Goal: Task Accomplishment & Management: Manage account settings

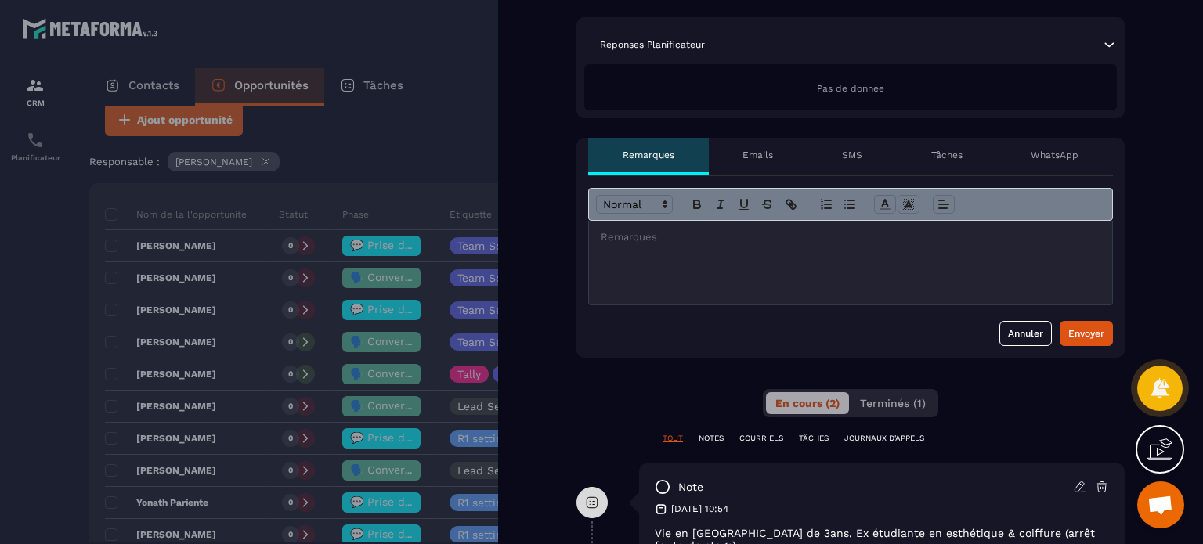
scroll to position [392, 0]
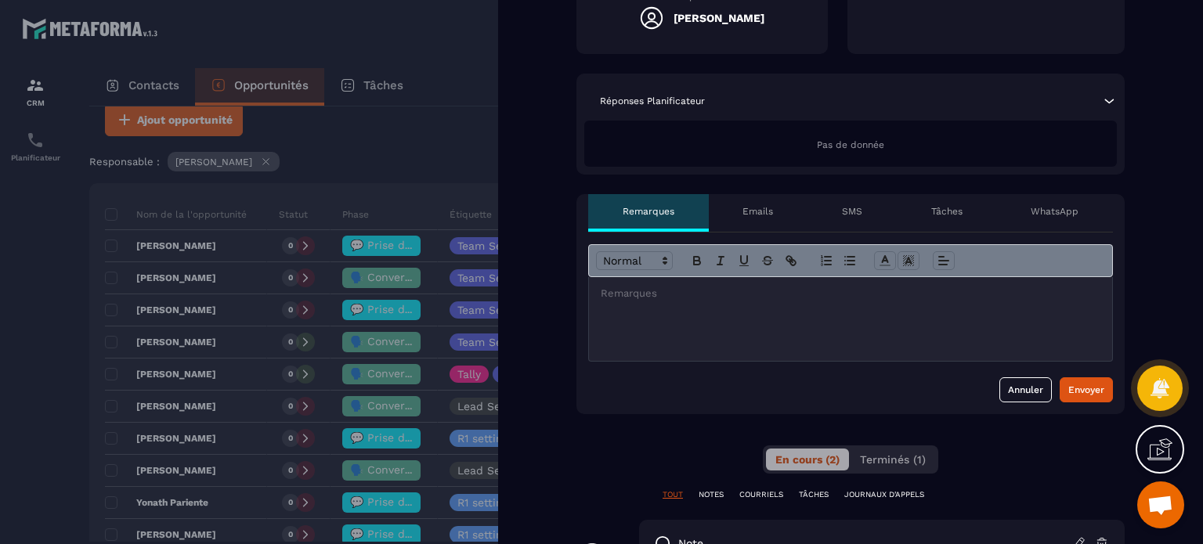
click at [955, 215] on p "Tâches" at bounding box center [946, 211] width 31 height 13
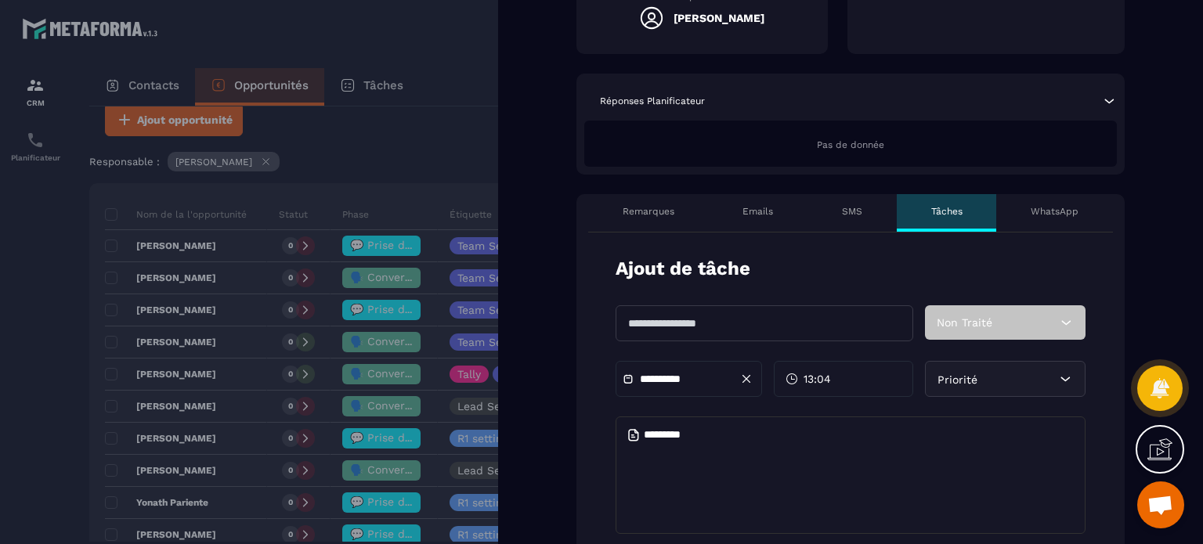
click at [745, 362] on div "**********" at bounding box center [689, 379] width 146 height 36
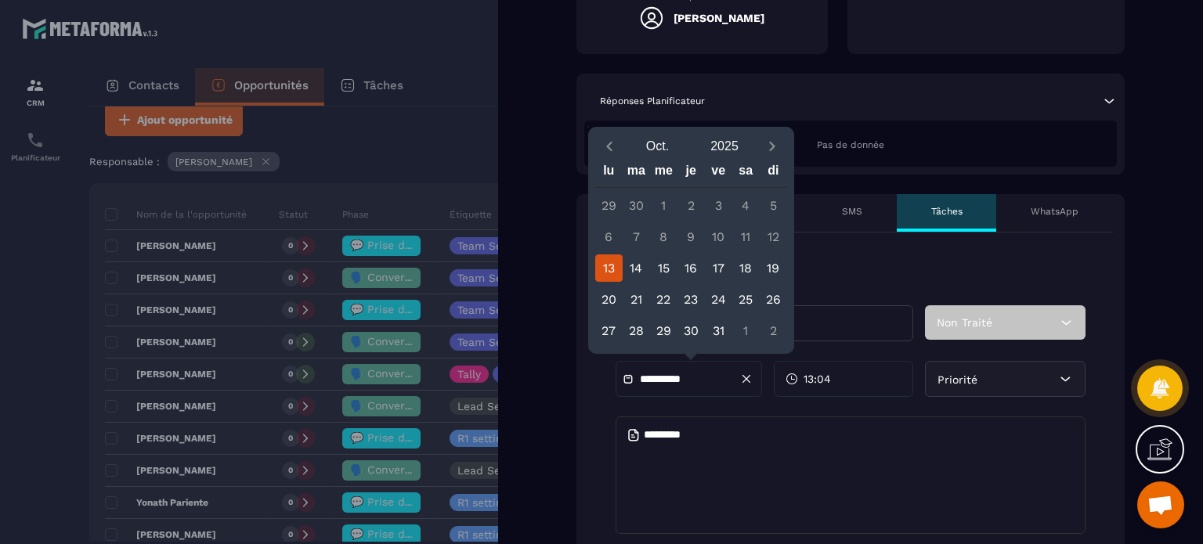
click at [896, 470] on textarea at bounding box center [851, 475] width 470 height 117
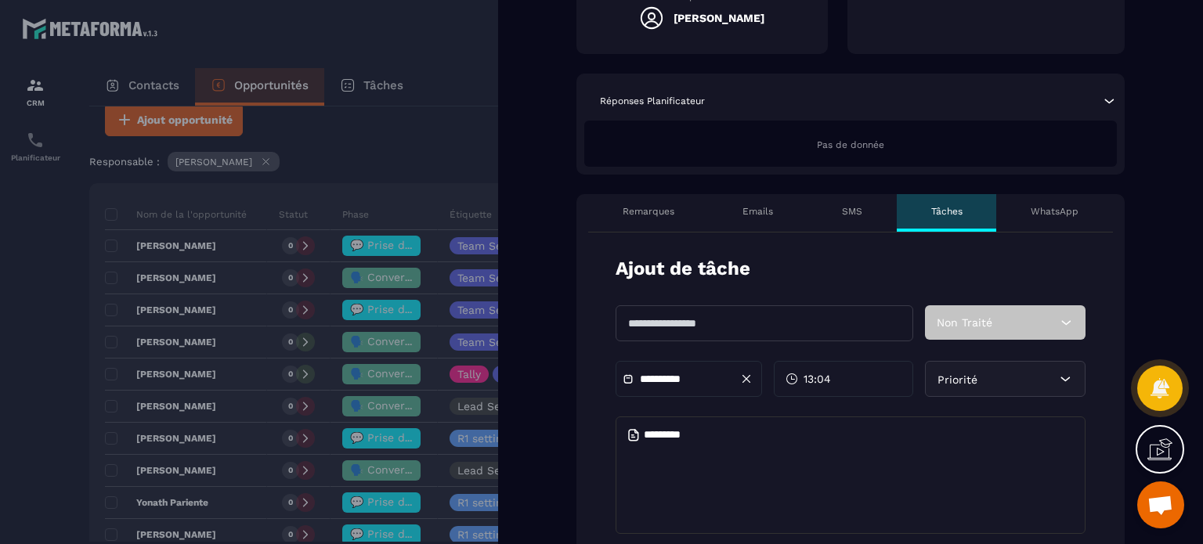
click at [1001, 383] on div "Priorité" at bounding box center [1005, 379] width 161 height 36
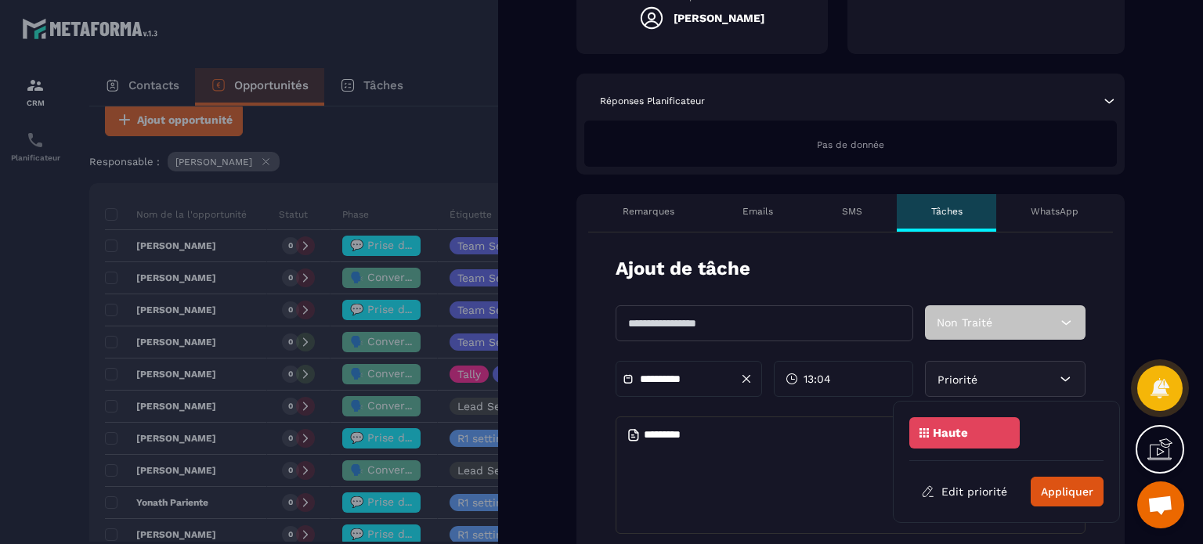
click at [838, 461] on textarea at bounding box center [851, 475] width 470 height 117
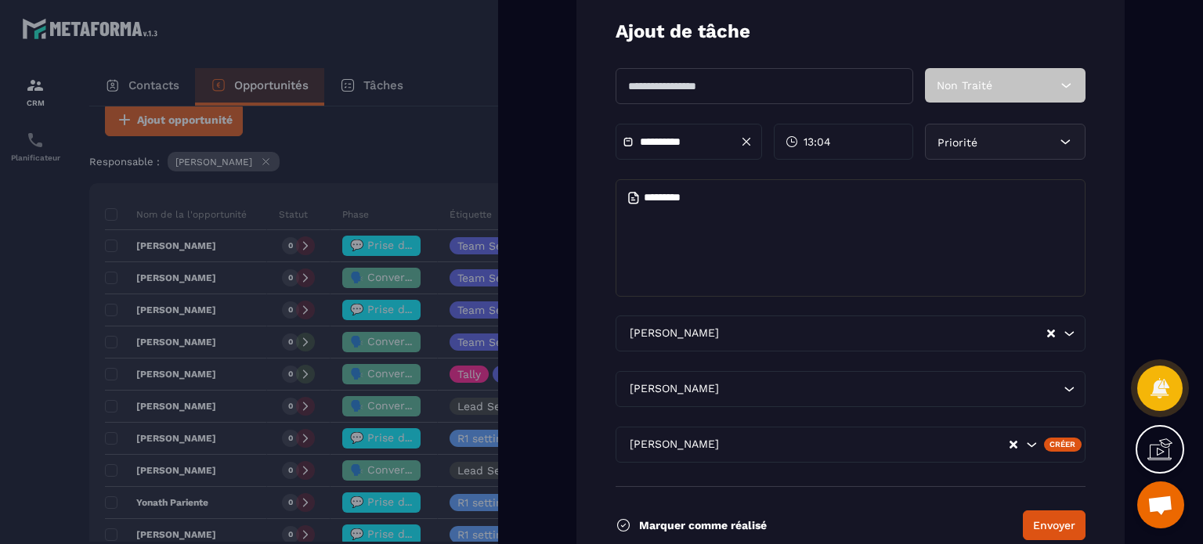
scroll to position [548, 0]
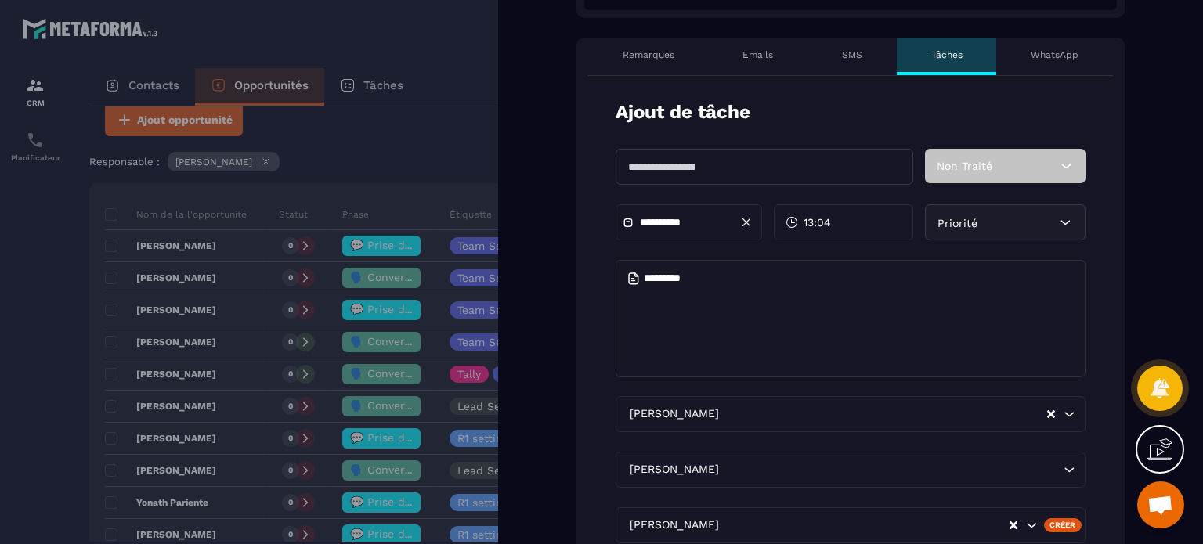
click at [442, 107] on div at bounding box center [601, 272] width 1203 height 544
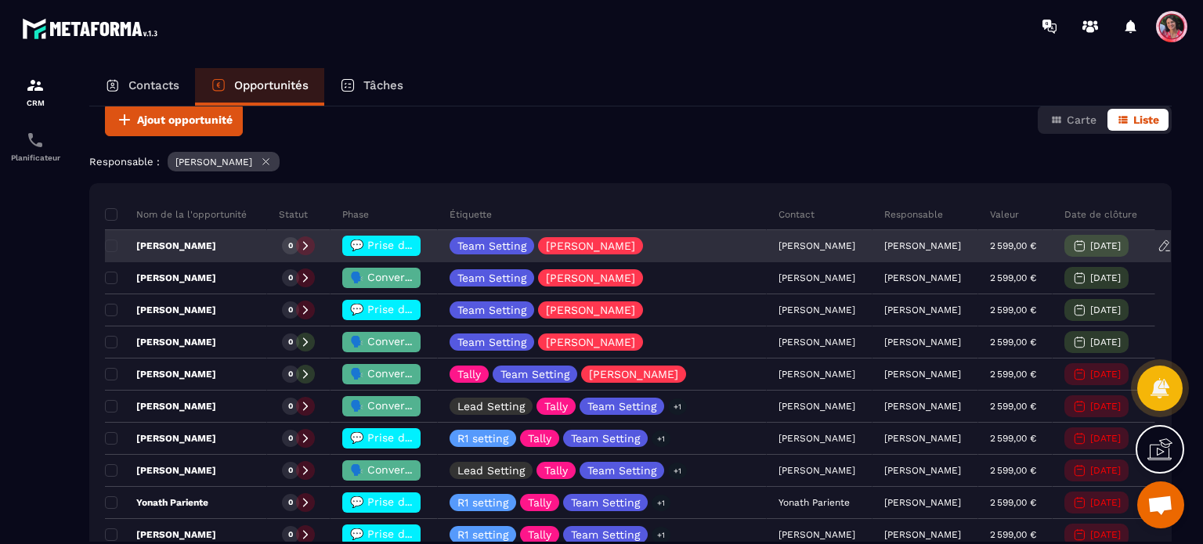
click at [385, 240] on span "💬 Prise de contact effectué" at bounding box center [428, 245] width 156 height 13
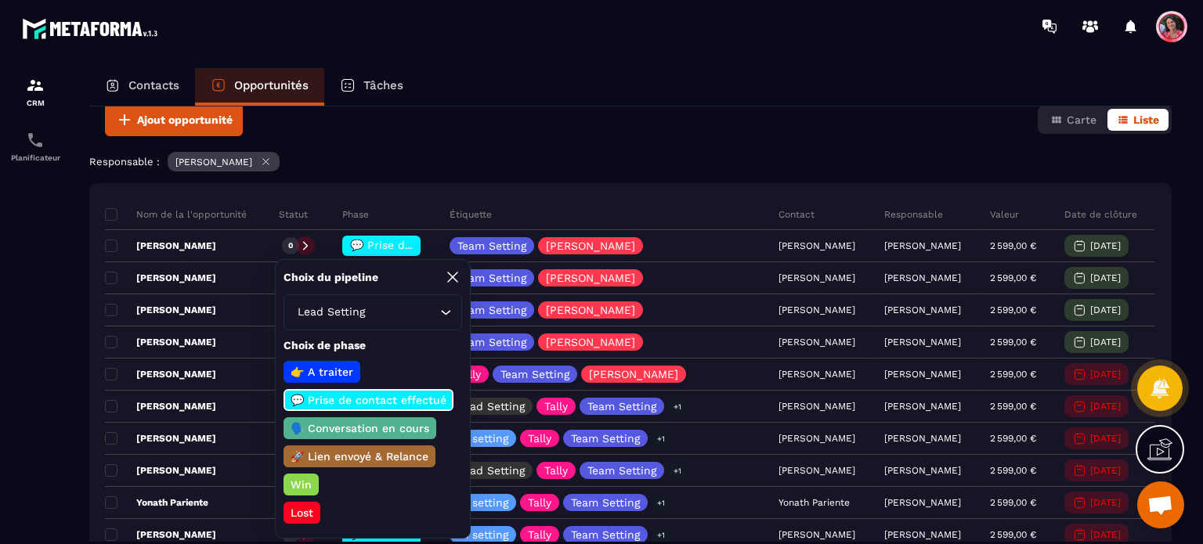
click at [277, 85] on p "Opportunités" at bounding box center [271, 85] width 74 height 14
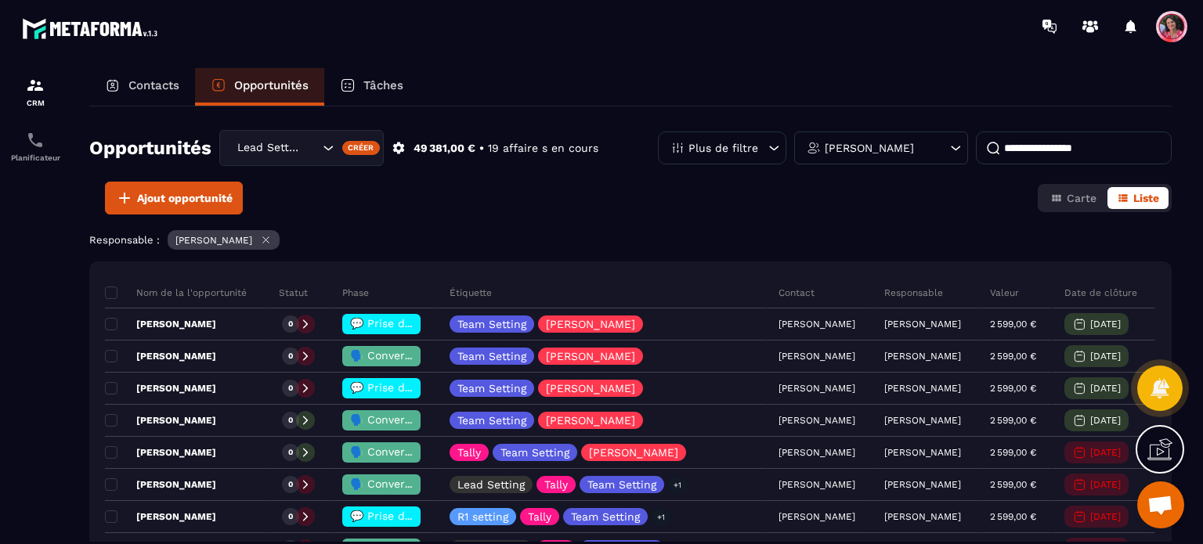
click at [893, 147] on p "[PERSON_NAME]" at bounding box center [869, 148] width 89 height 11
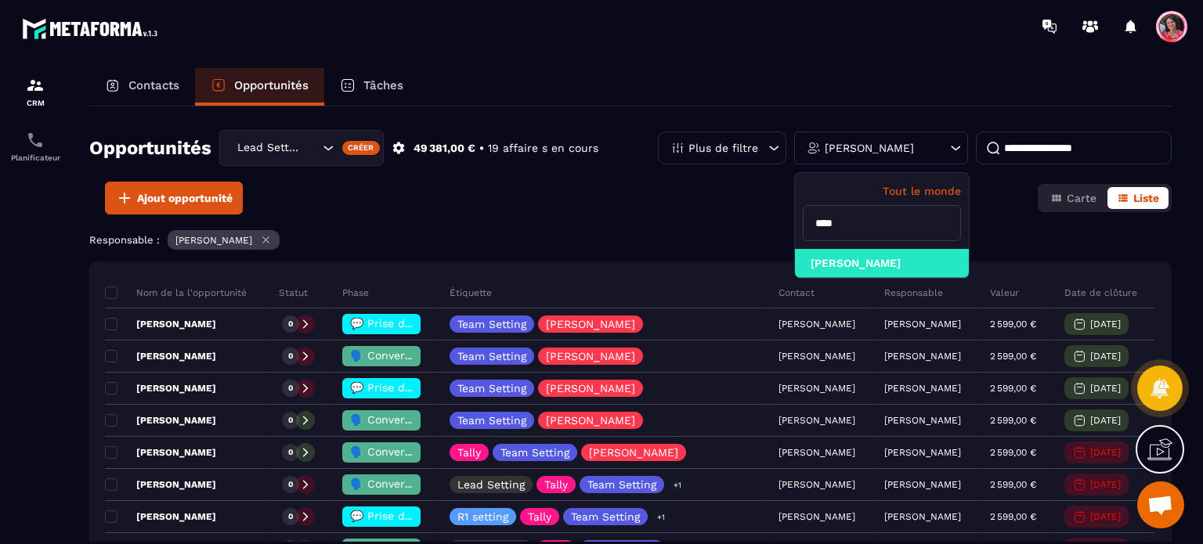
click at [871, 225] on input "****" at bounding box center [882, 223] width 158 height 36
type input "*"
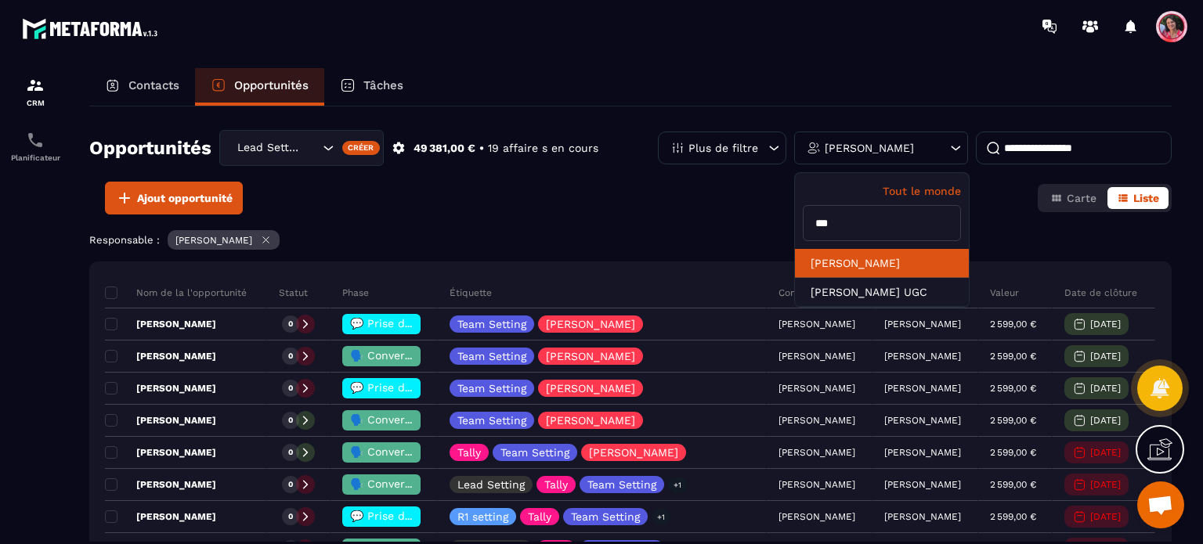
type input "***"
click at [860, 265] on li "[PERSON_NAME]" at bounding box center [882, 263] width 174 height 29
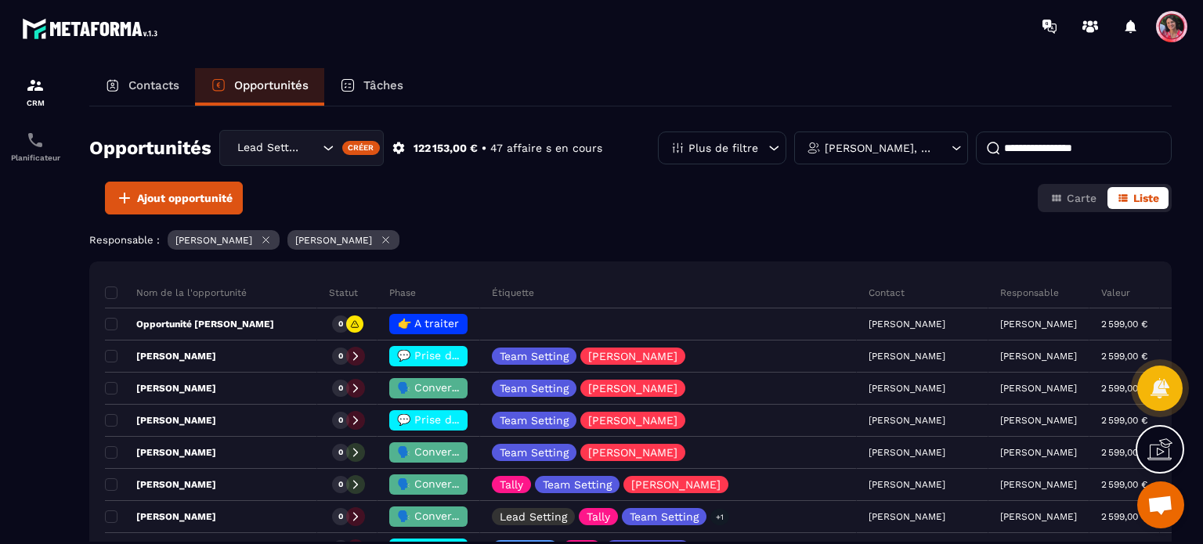
click at [272, 239] on icon at bounding box center [266, 240] width 12 height 12
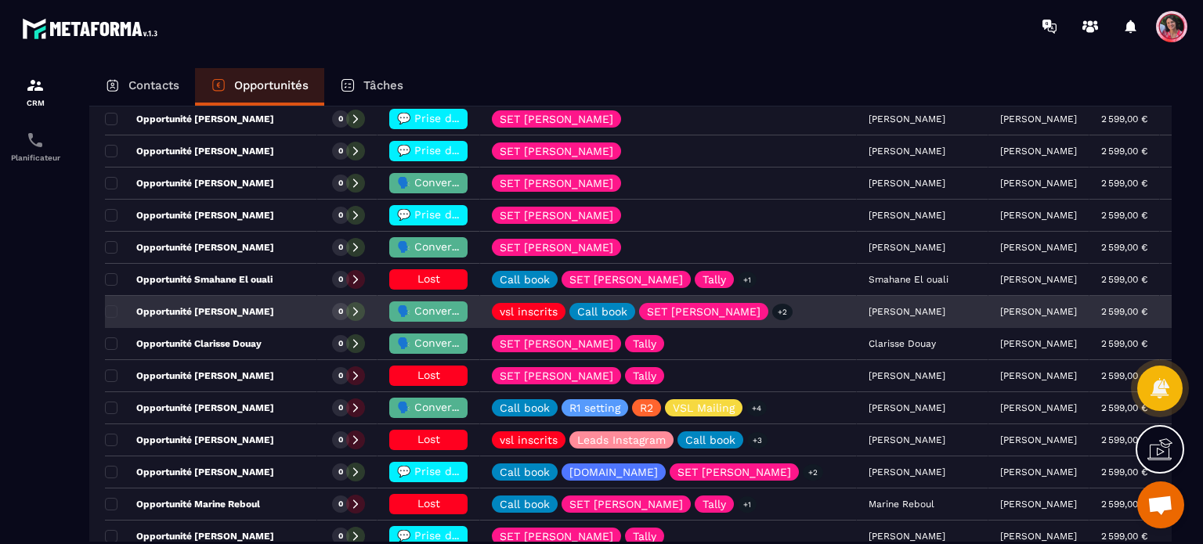
scroll to position [392, 0]
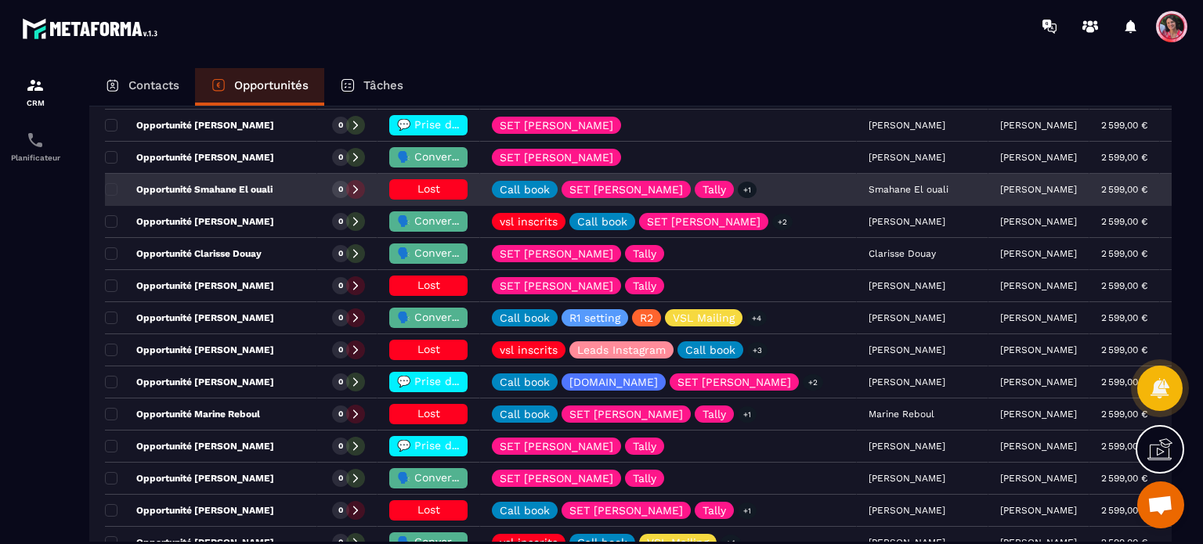
click at [440, 190] on span "Lost" at bounding box center [428, 188] width 23 height 13
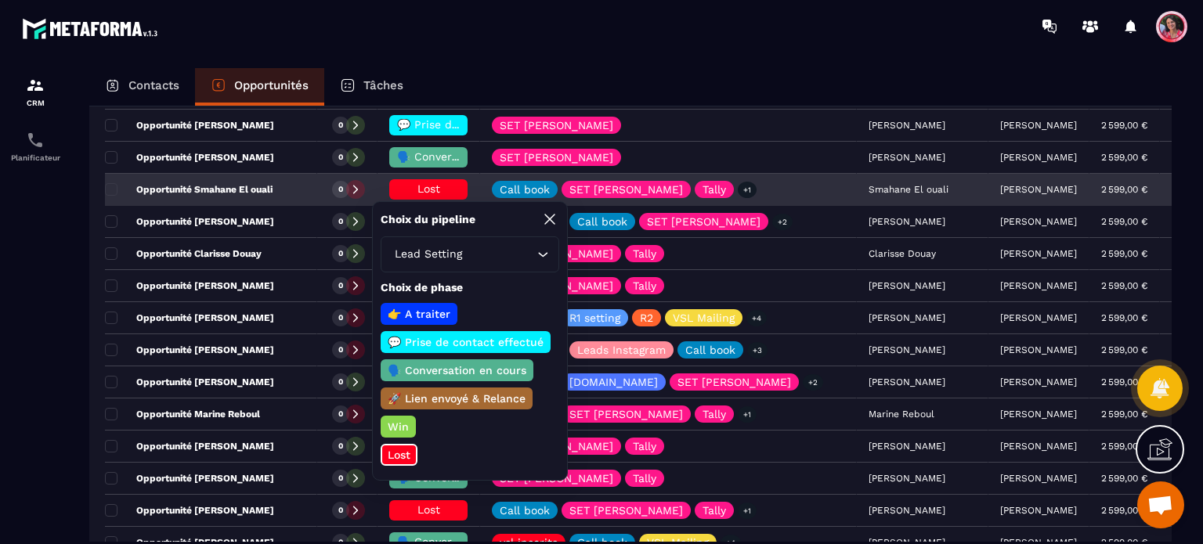
click at [440, 190] on span "Lost" at bounding box center [428, 188] width 23 height 13
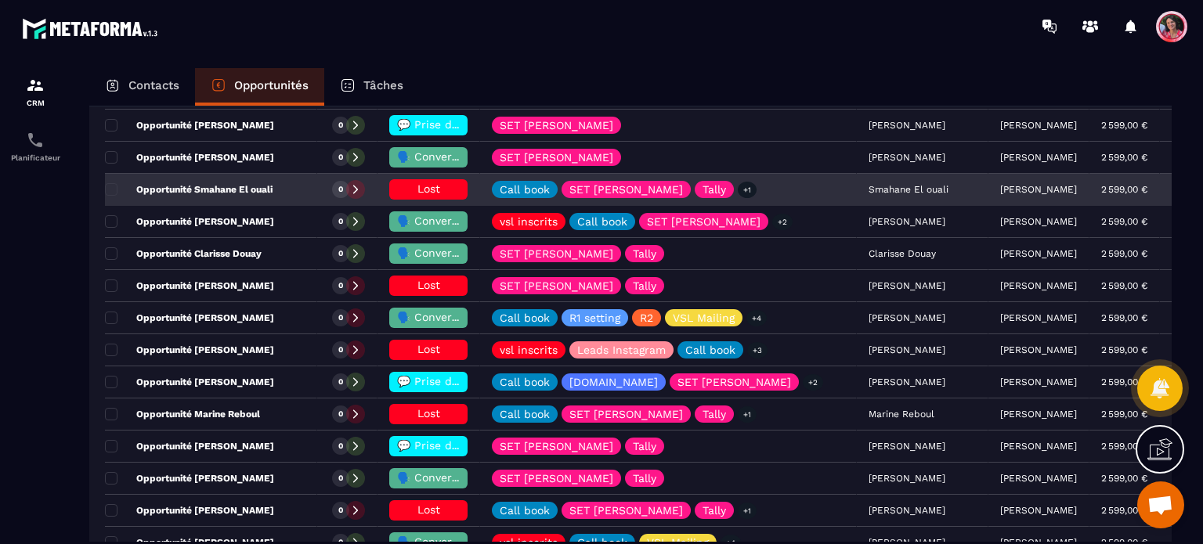
click at [286, 186] on div "Opportunité Smahane El ouali" at bounding box center [211, 190] width 212 height 31
